Goal: Navigation & Orientation: Find specific page/section

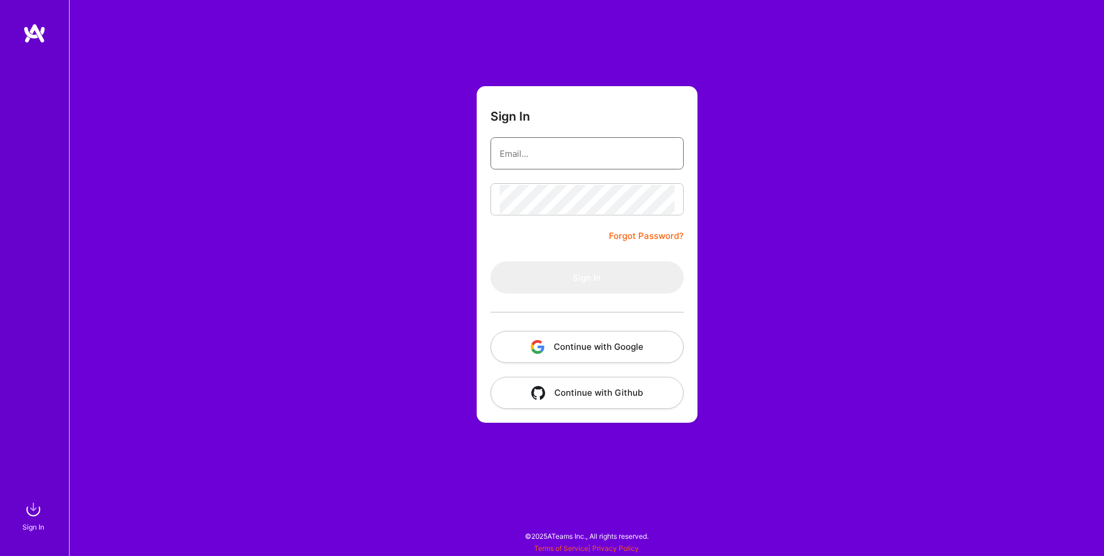
type input "[EMAIL_ADDRESS][DOMAIN_NAME]"
click at [513, 243] on form "Sign In [EMAIL_ADDRESS][DOMAIN_NAME] Forgot Password? Sign In Continue with Goo…" at bounding box center [587, 254] width 221 height 337
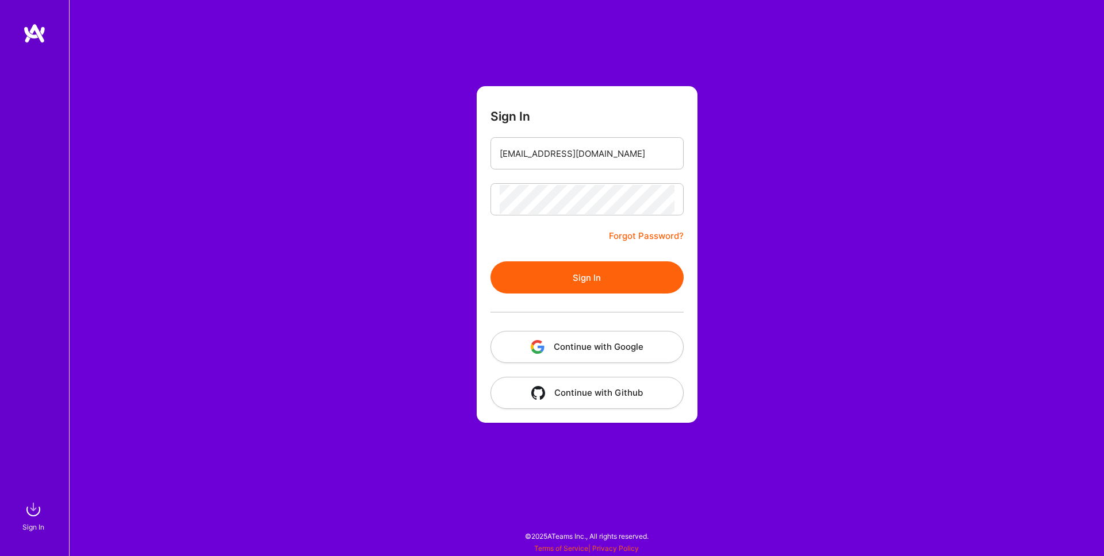
click at [571, 276] on button "Sign In" at bounding box center [586, 278] width 193 height 32
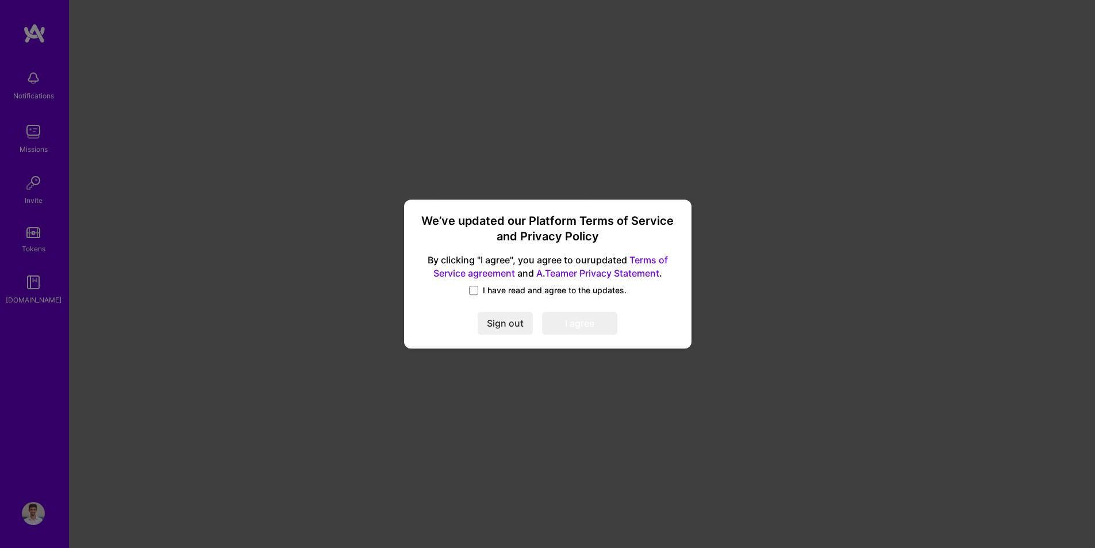
click at [479, 289] on label "I have read and agree to the updates." at bounding box center [547, 290] width 157 height 11
click at [0, 0] on input "I have read and agree to the updates." at bounding box center [0, 0] width 0 height 0
click at [593, 321] on button "I agree" at bounding box center [579, 323] width 75 height 23
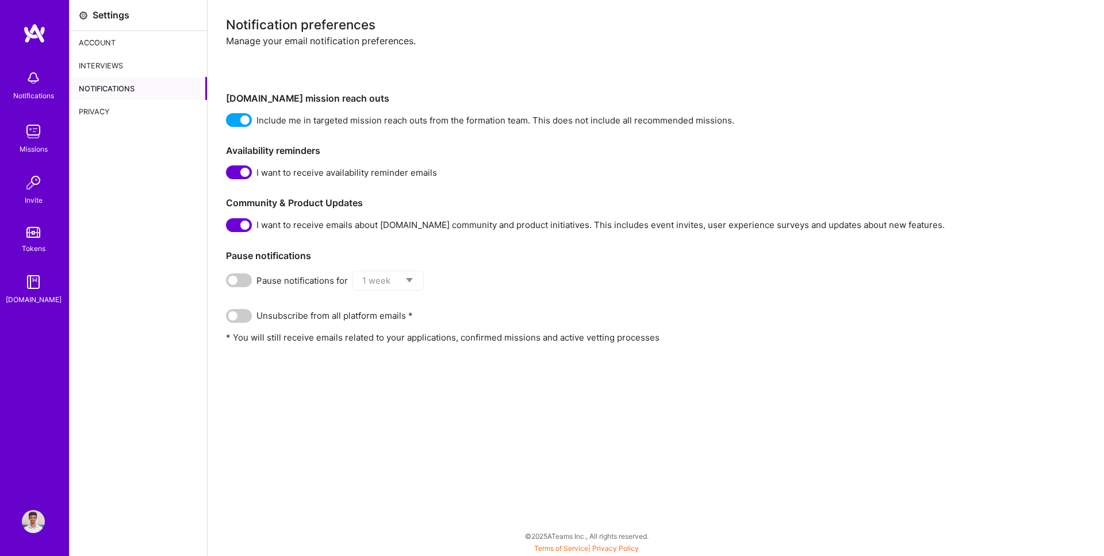
click at [29, 82] on img at bounding box center [33, 78] width 23 height 23
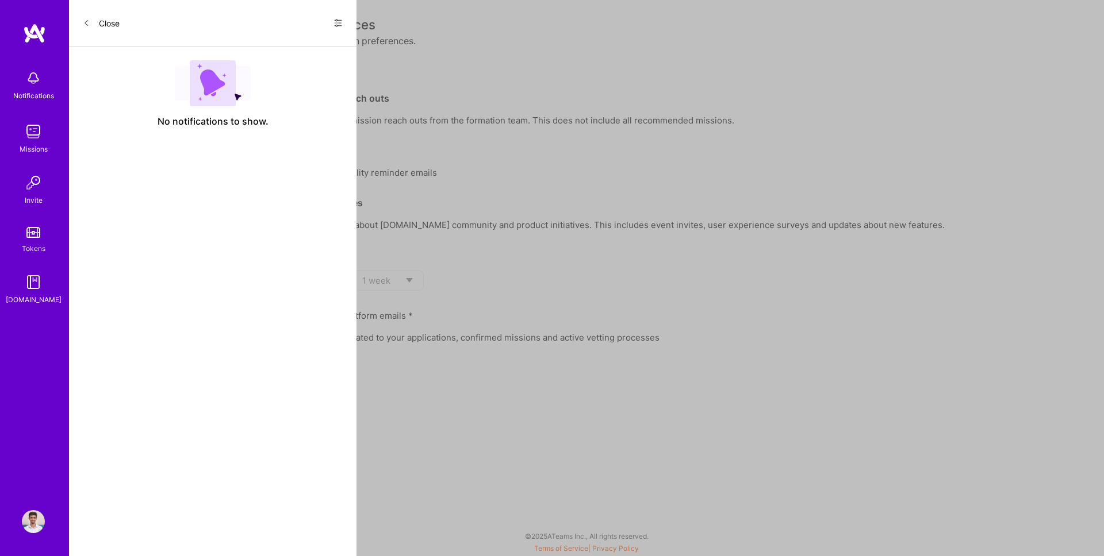
click at [40, 137] on img at bounding box center [33, 131] width 23 height 23
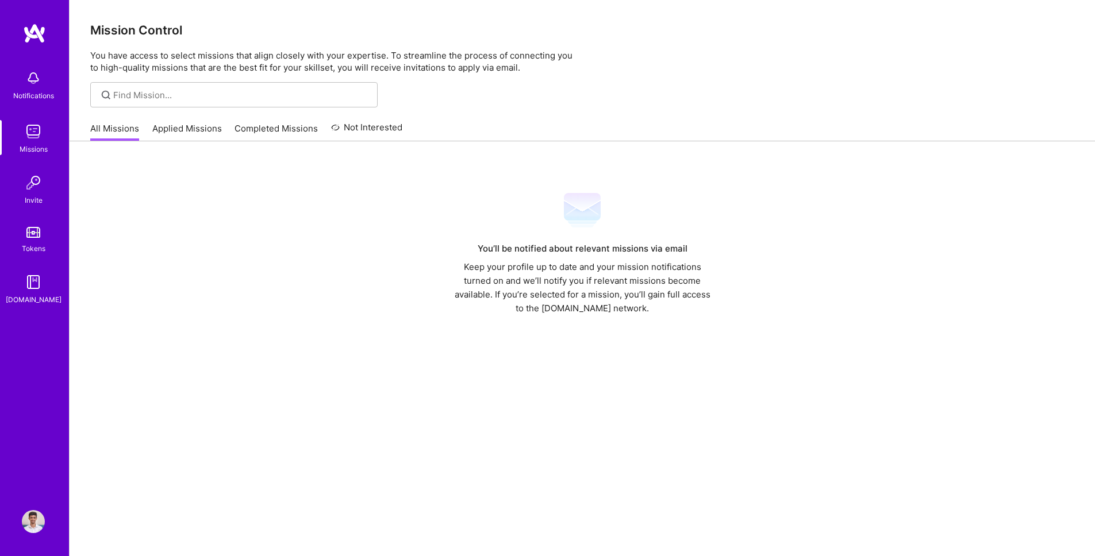
click at [182, 129] on link "Applied Missions" at bounding box center [187, 131] width 70 height 19
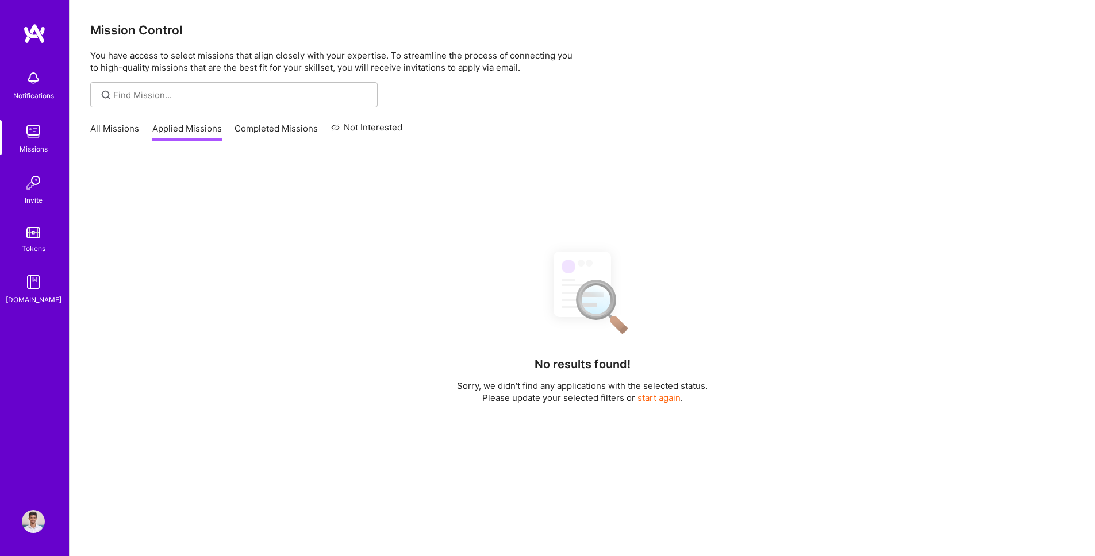
click at [263, 132] on link "Completed Missions" at bounding box center [276, 131] width 83 height 19
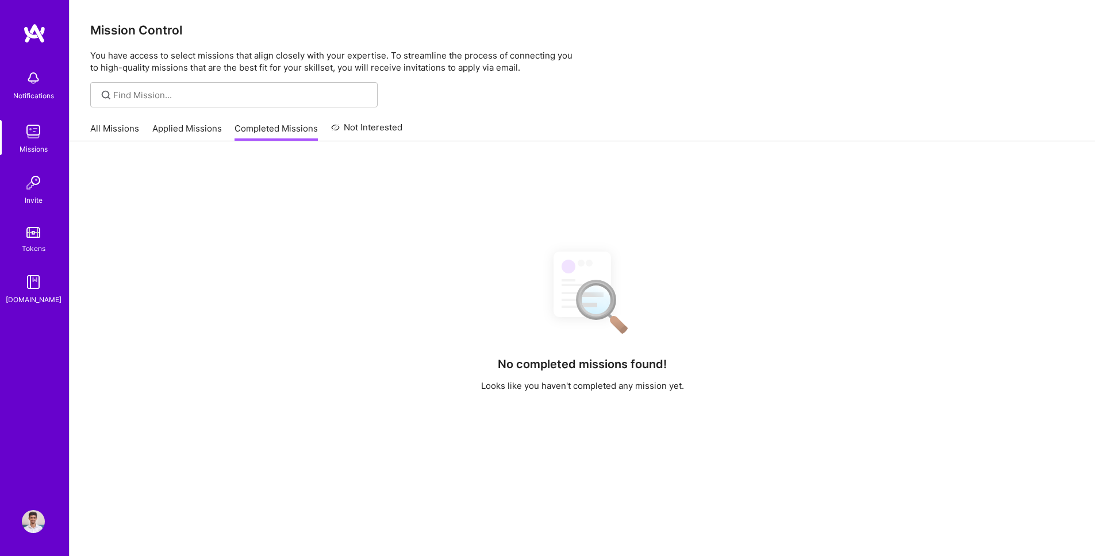
click at [192, 125] on link "Applied Missions" at bounding box center [187, 131] width 70 height 19
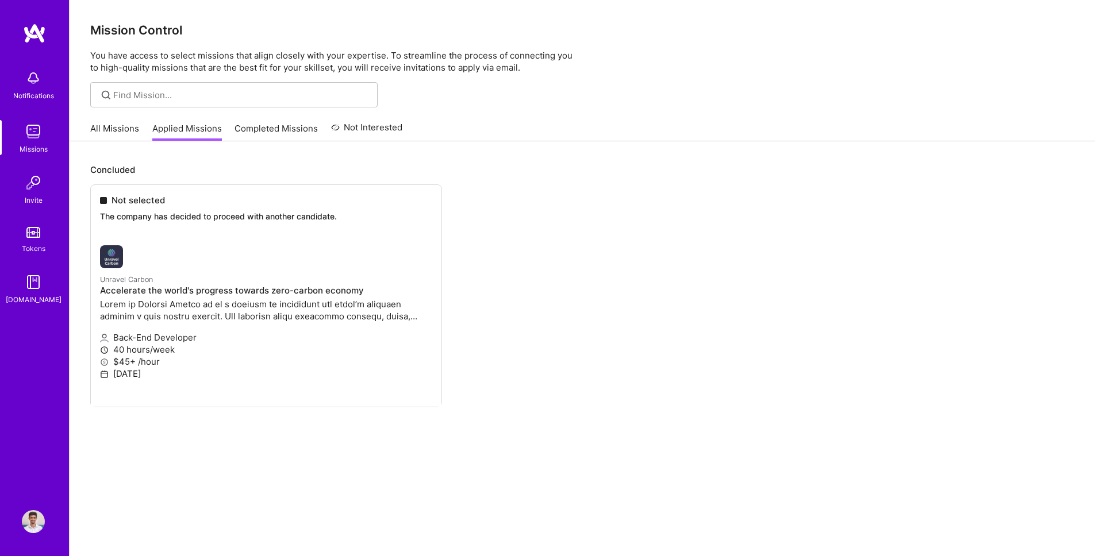
click at [279, 124] on link "Completed Missions" at bounding box center [276, 131] width 83 height 19
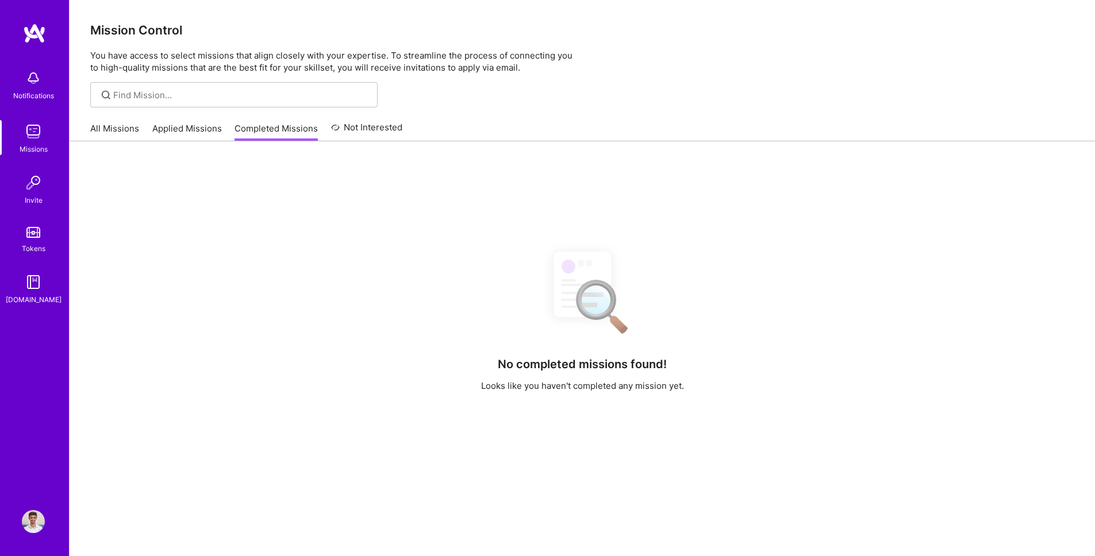
click at [356, 131] on link "Not Interested" at bounding box center [367, 131] width 72 height 21
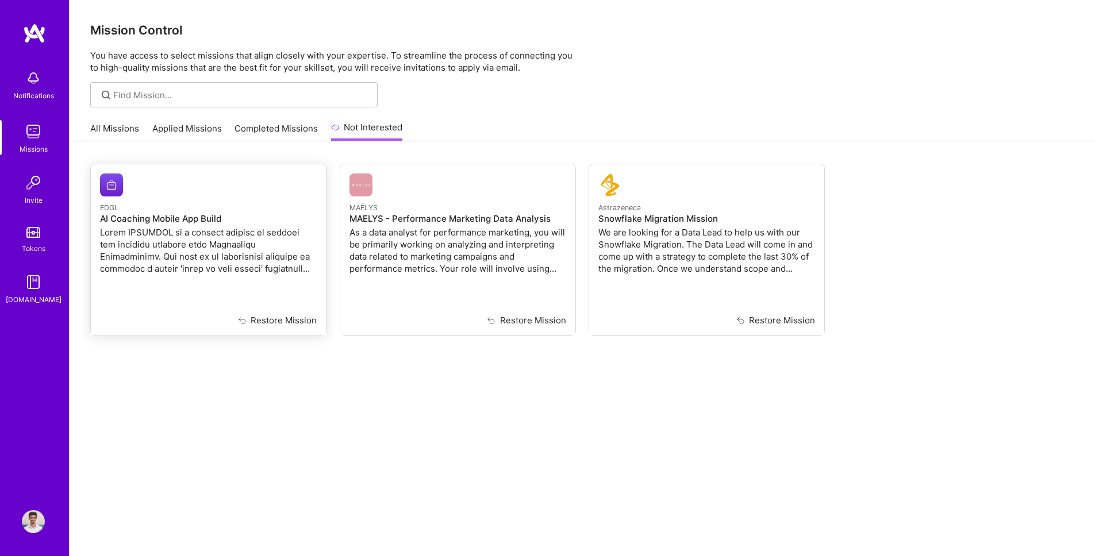
click at [228, 263] on p at bounding box center [208, 250] width 217 height 48
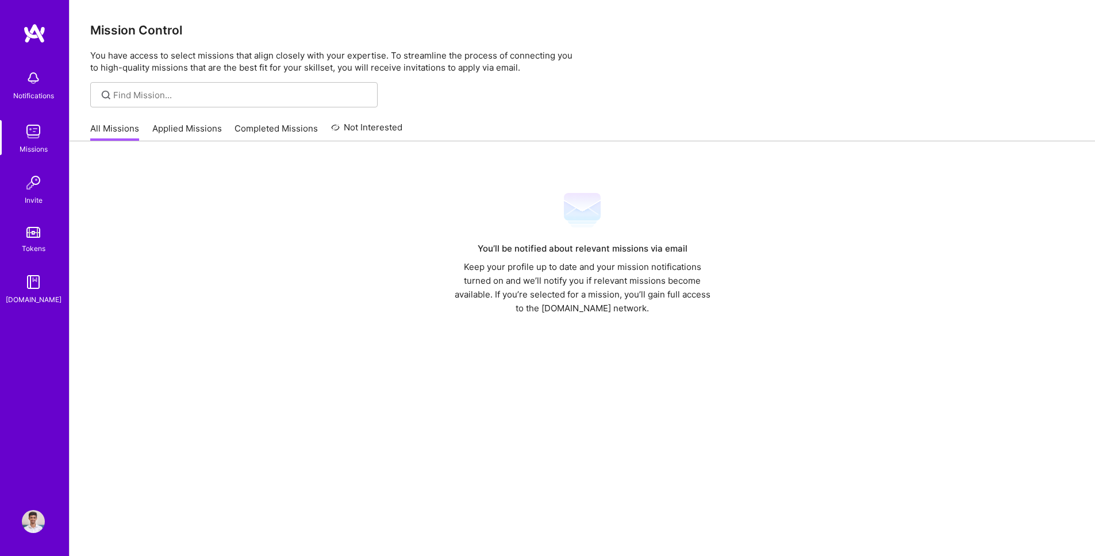
click at [264, 125] on link "Completed Missions" at bounding box center [276, 131] width 83 height 19
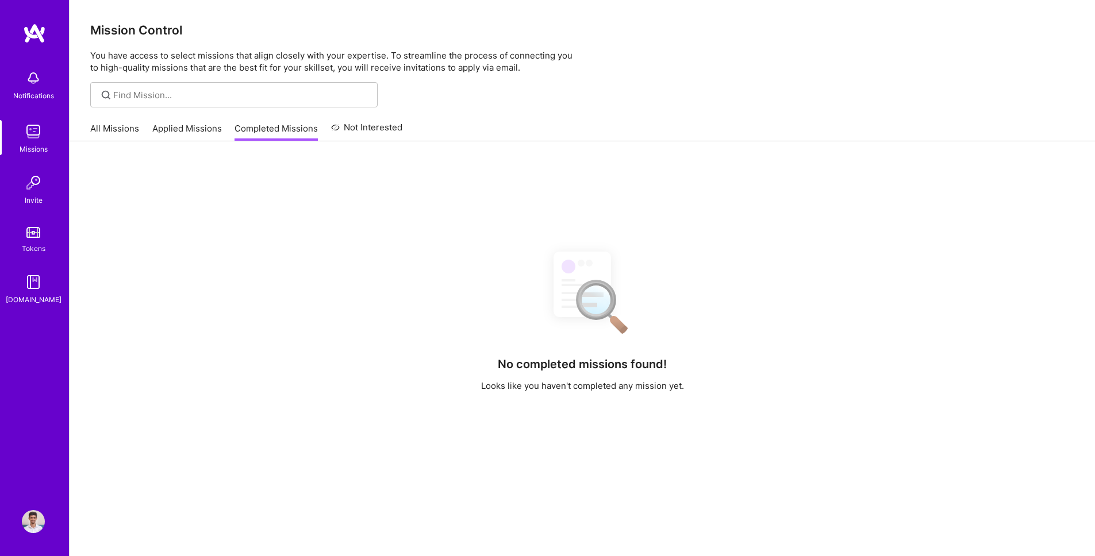
click at [197, 126] on link "Applied Missions" at bounding box center [187, 131] width 70 height 19
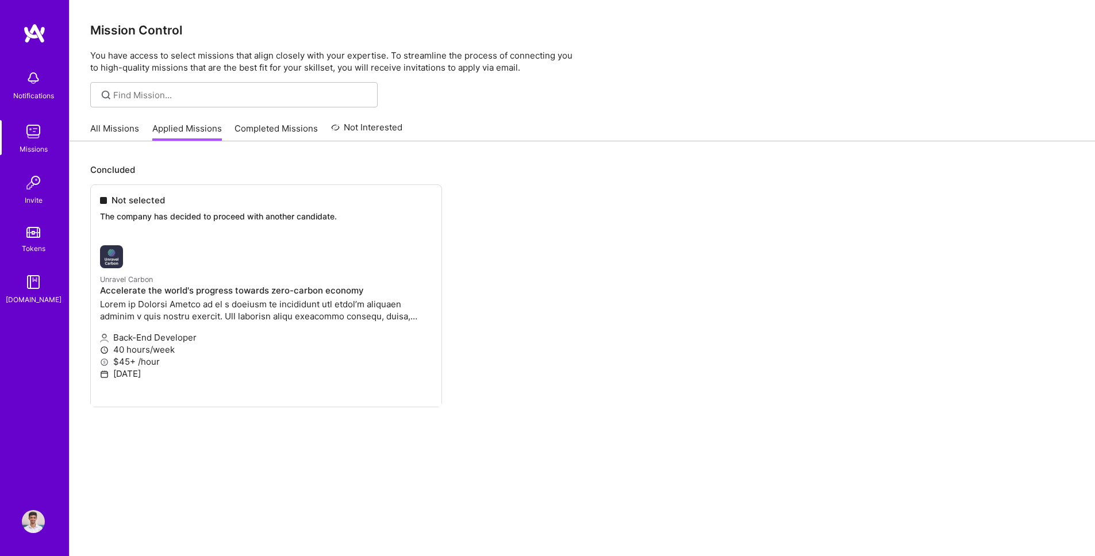
click at [355, 126] on link "Not Interested" at bounding box center [367, 131] width 72 height 21
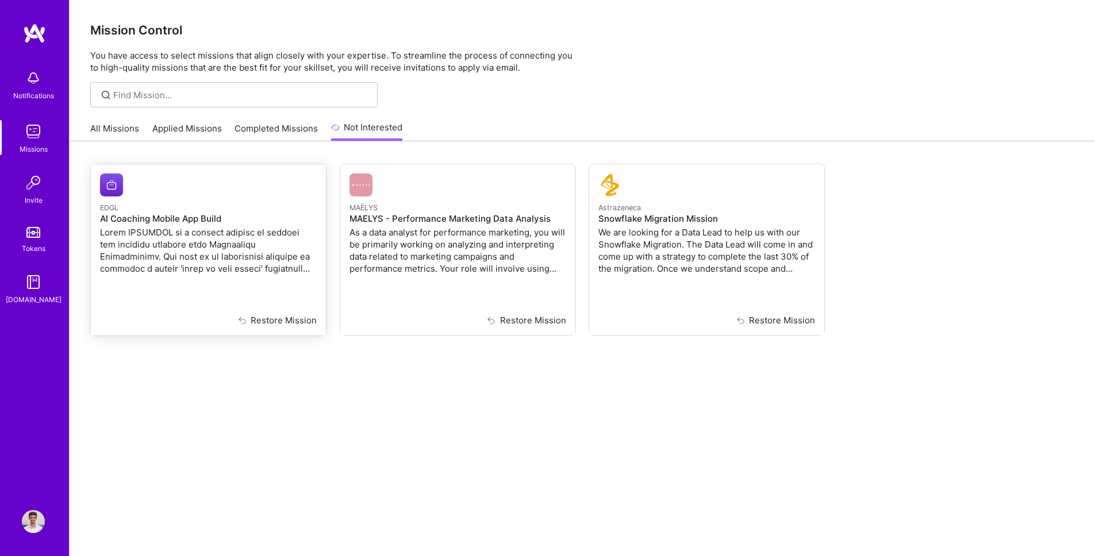
click at [264, 321] on button "Restore Mission" at bounding box center [264, 320] width 103 height 12
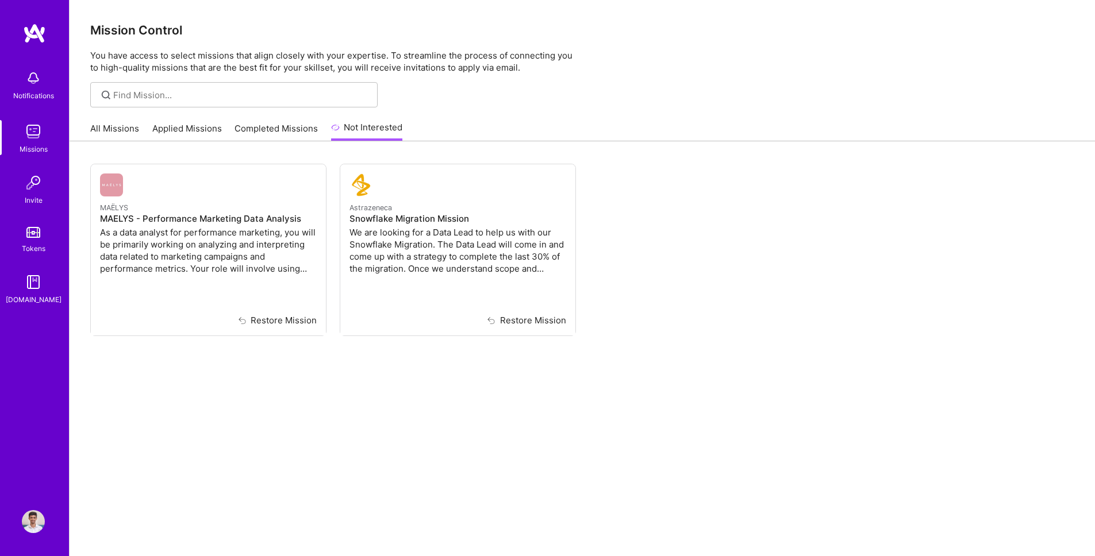
click at [108, 120] on div "All Missions Applied Missions Completed Missions Not Interested" at bounding box center [246, 128] width 312 height 25
click at [103, 132] on link "All Missions" at bounding box center [114, 131] width 49 height 19
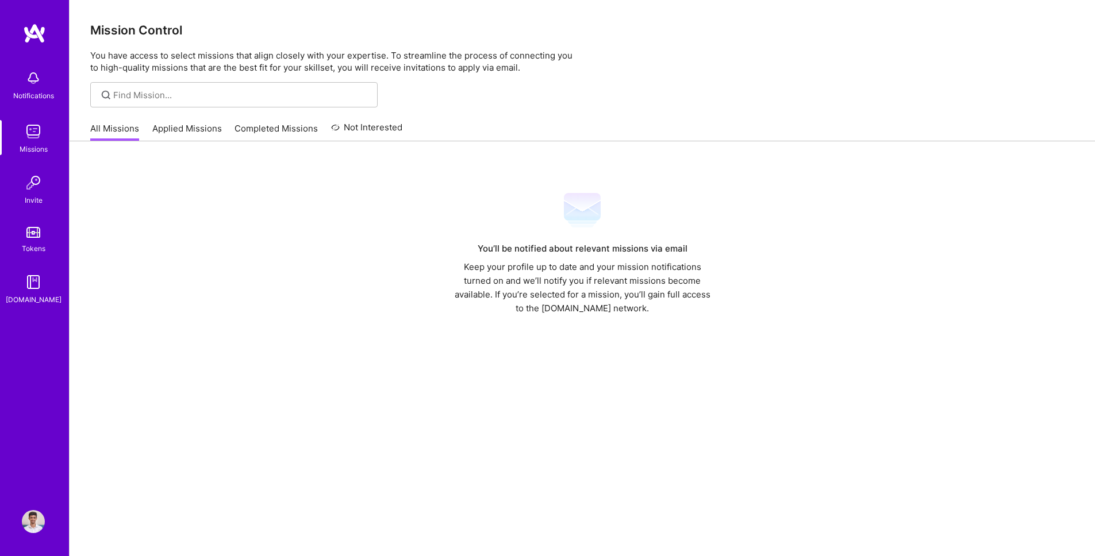
click at [179, 131] on link "Applied Missions" at bounding box center [187, 131] width 70 height 19
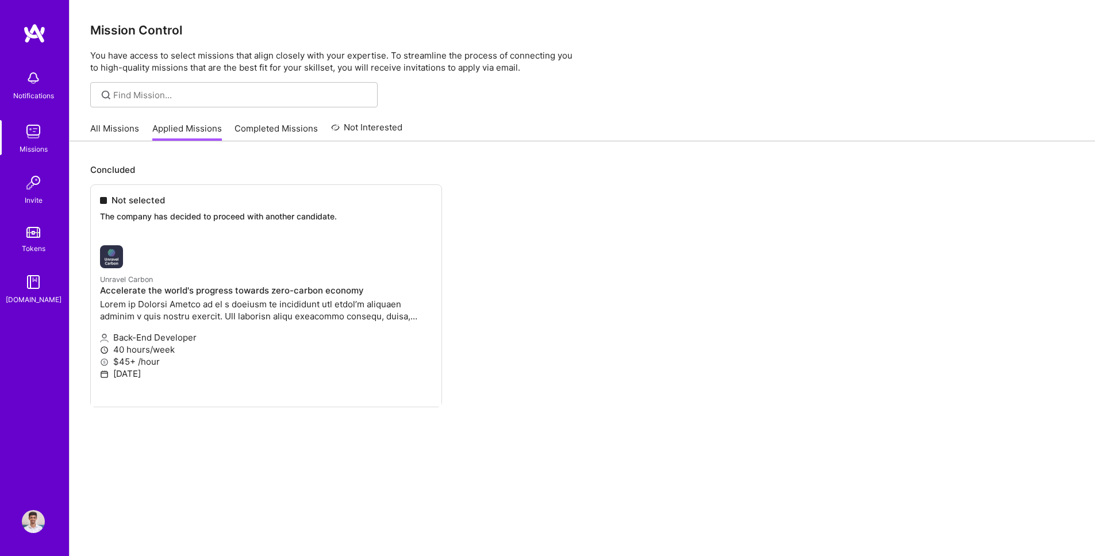
click at [271, 130] on link "Completed Missions" at bounding box center [276, 131] width 83 height 19
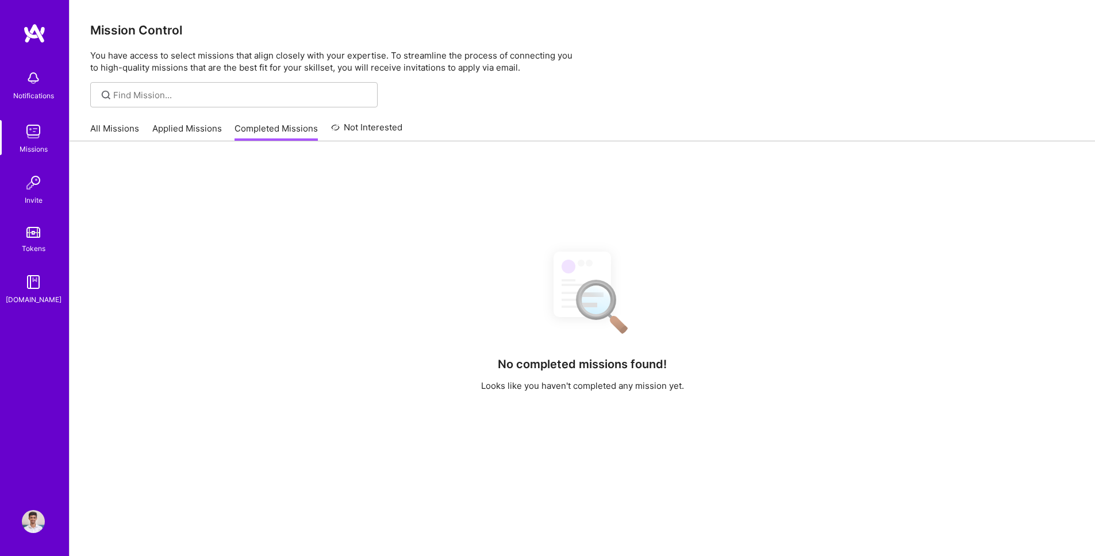
click at [379, 132] on link "Not Interested" at bounding box center [367, 131] width 72 height 21
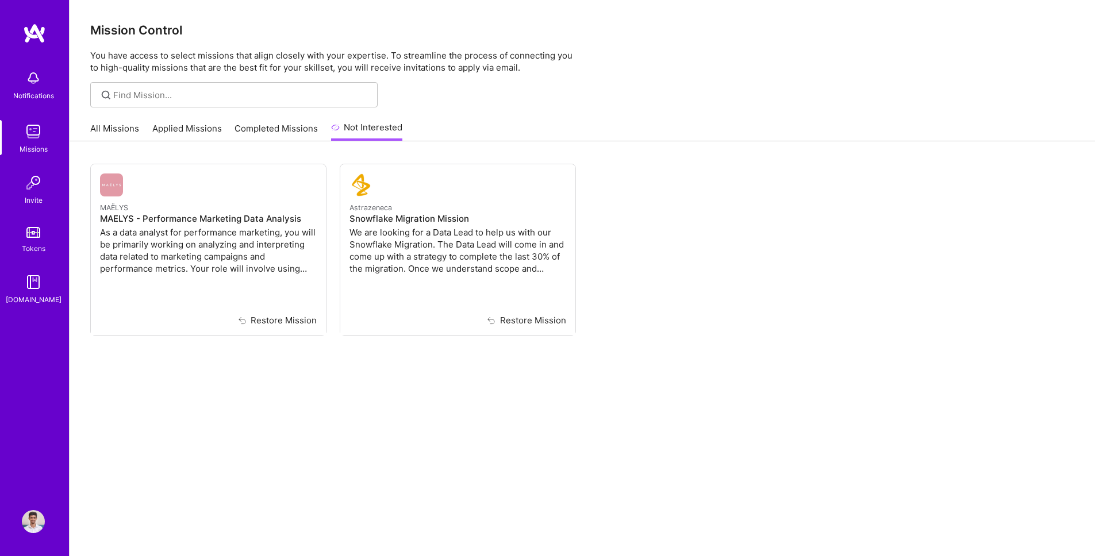
click at [113, 128] on link "All Missions" at bounding box center [114, 131] width 49 height 19
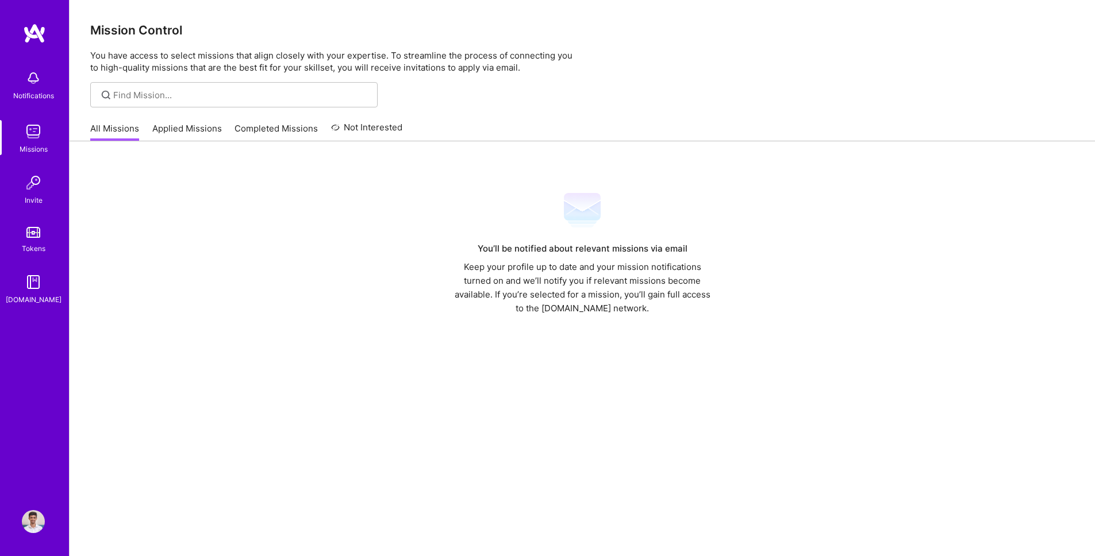
click at [34, 81] on img at bounding box center [33, 78] width 23 height 23
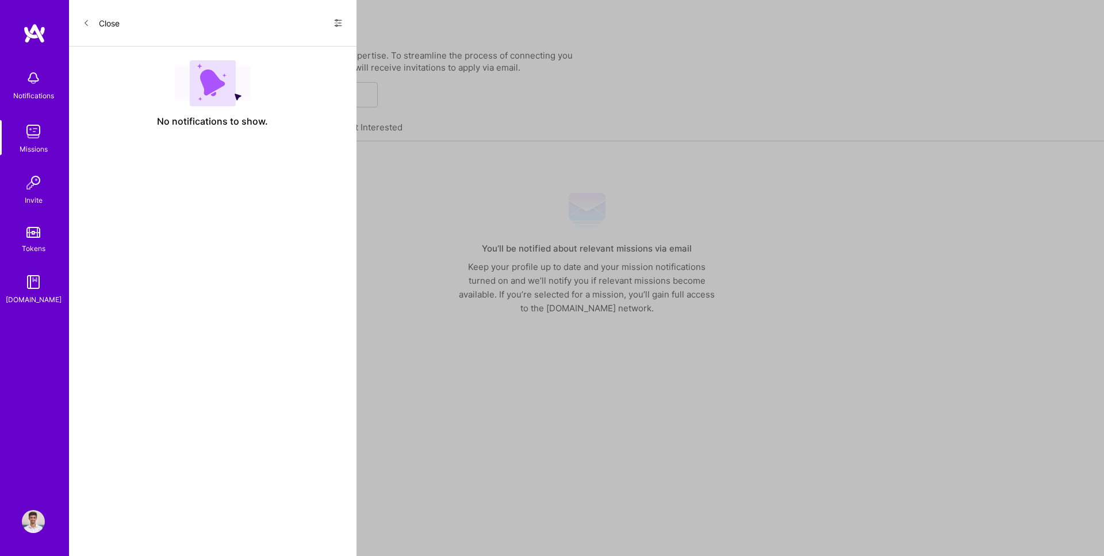
click at [34, 193] on img at bounding box center [33, 182] width 23 height 23
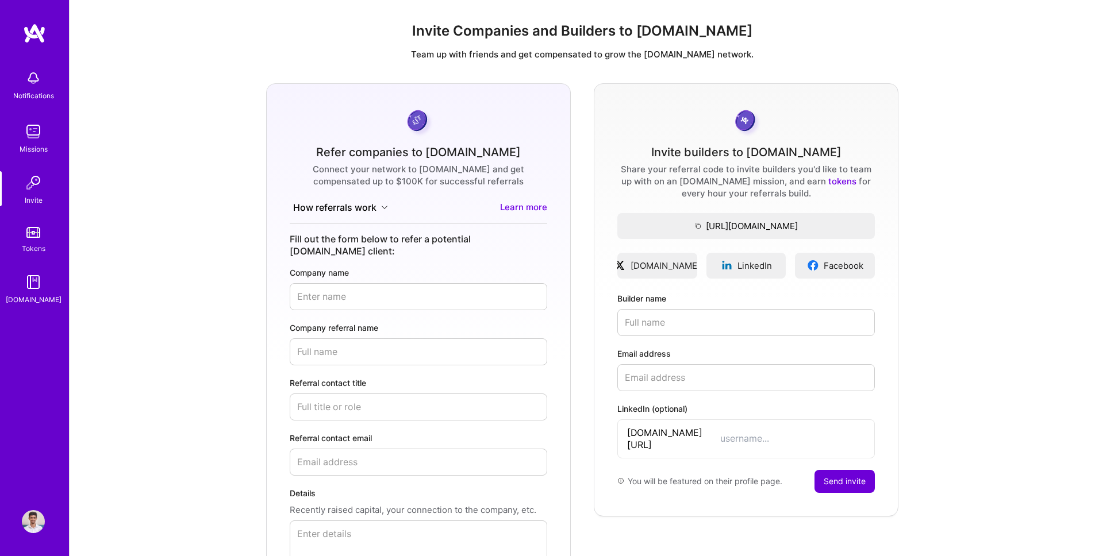
click at [383, 208] on icon at bounding box center [384, 207] width 5 height 3
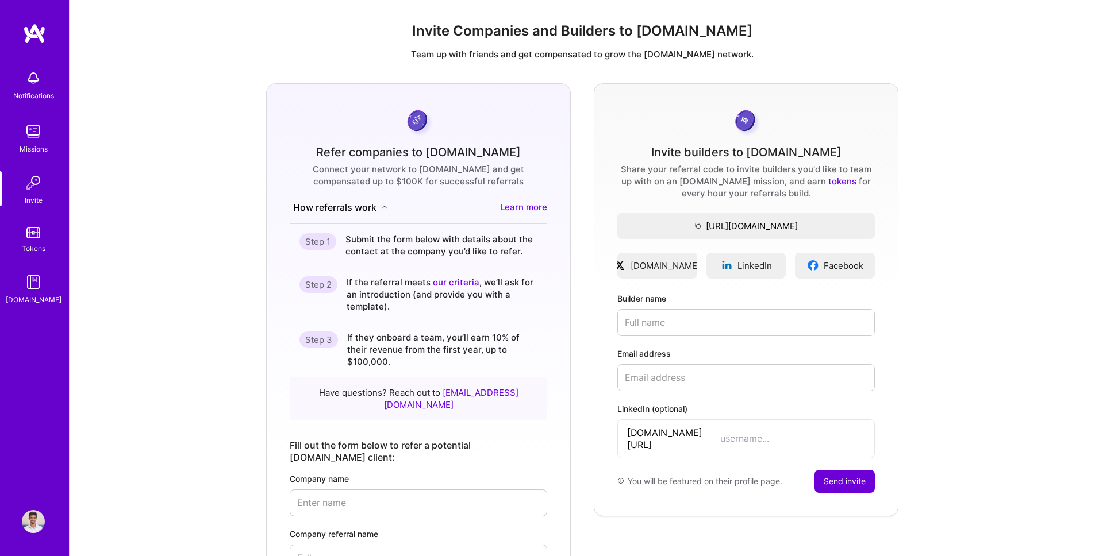
click at [385, 207] on icon at bounding box center [384, 207] width 7 height 7
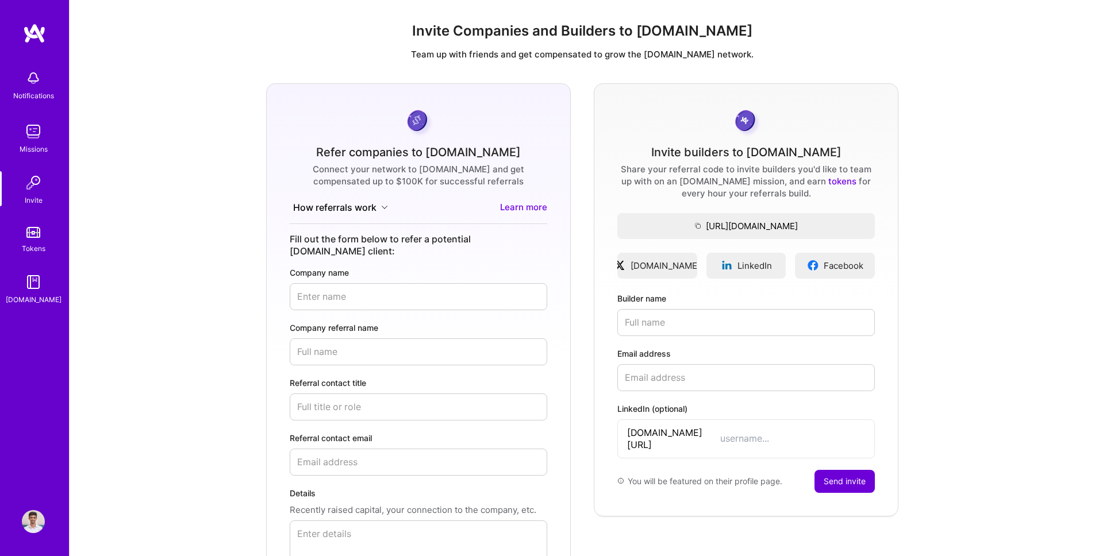
click at [22, 285] on img at bounding box center [33, 282] width 23 height 23
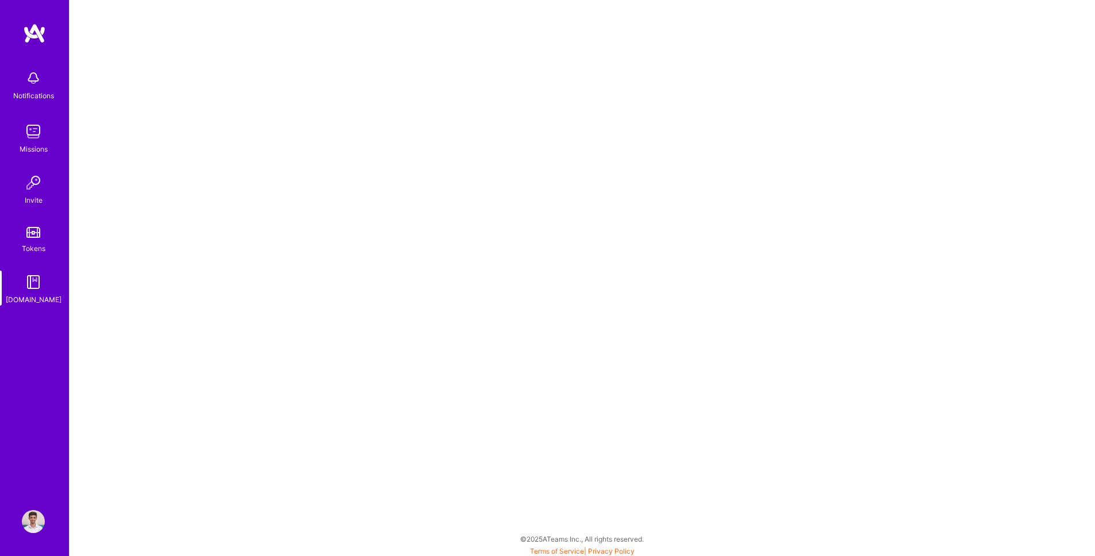
click at [31, 236] on img at bounding box center [33, 232] width 14 height 11
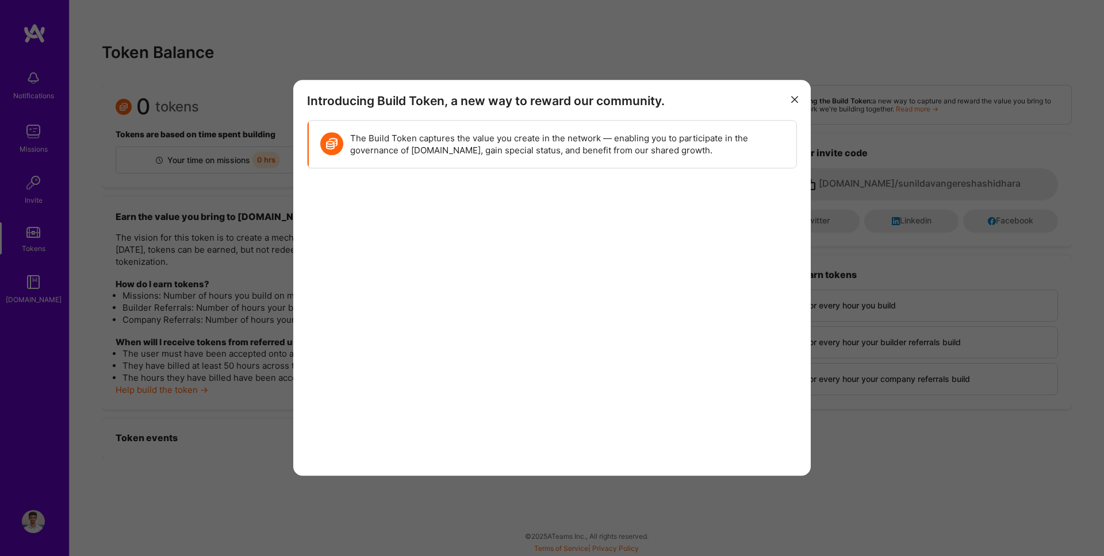
click at [795, 102] on icon "modal" at bounding box center [794, 99] width 7 height 7
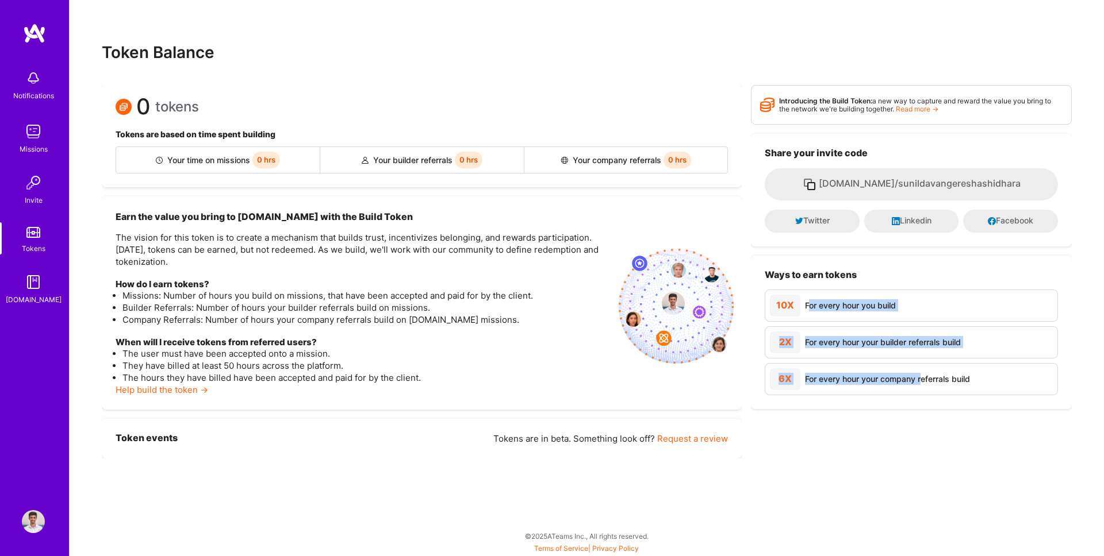
drag, startPoint x: 808, startPoint y: 305, endPoint x: 923, endPoint y: 384, distance: 139.2
click at [923, 384] on div "Ways to earn tokens 10X For every hour you build 2X For every hour your builder…" at bounding box center [911, 332] width 321 height 153
click at [883, 428] on div "Introducing the Build Token: a new way to capture and reward the value you brin…" at bounding box center [911, 272] width 321 height 374
click at [31, 30] on img at bounding box center [34, 33] width 23 height 21
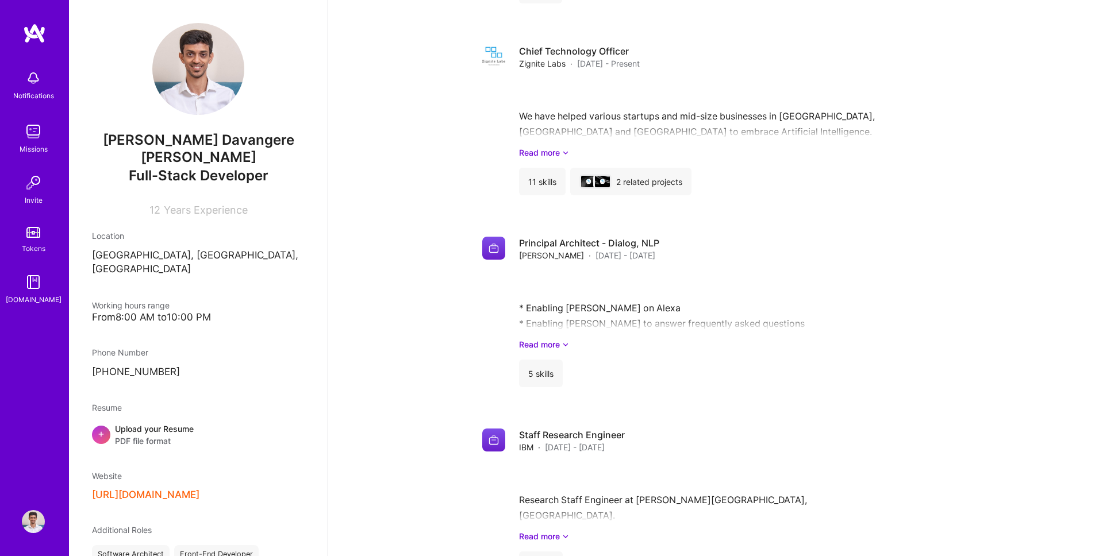
scroll to position [1613, 0]
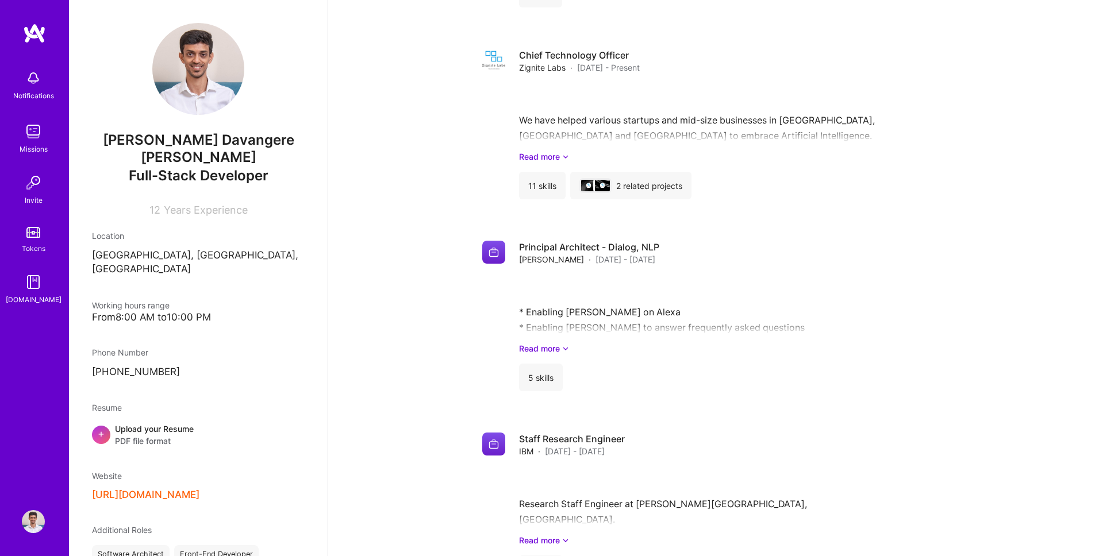
click at [28, 132] on img at bounding box center [33, 131] width 23 height 23
